Goal: Transaction & Acquisition: Purchase product/service

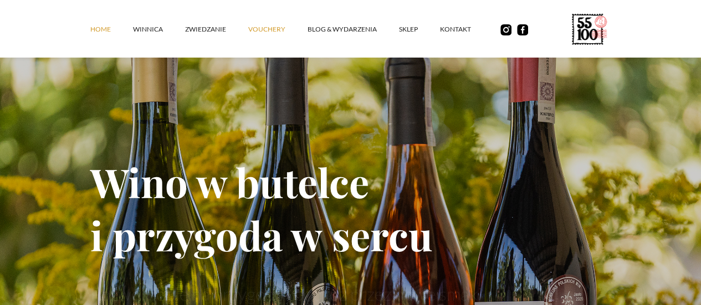
click at [248, 29] on link "vouchery" at bounding box center [277, 29] width 59 height 33
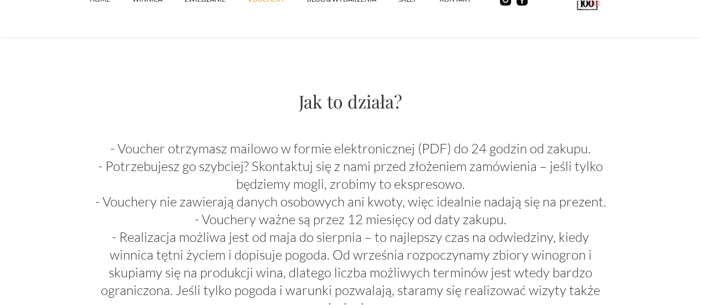
scroll to position [1014, 0]
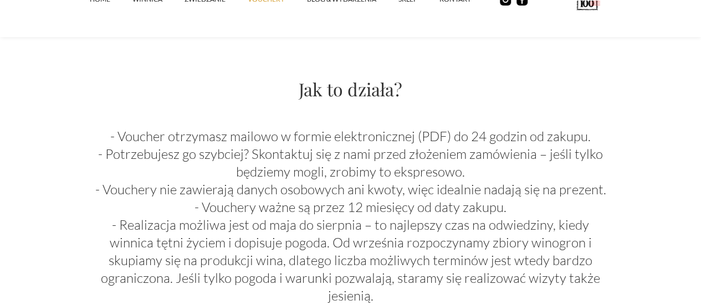
click at [367, 21] on link "Zamów voucher" at bounding box center [351, 12] width 92 height 17
